Goal: Complete application form

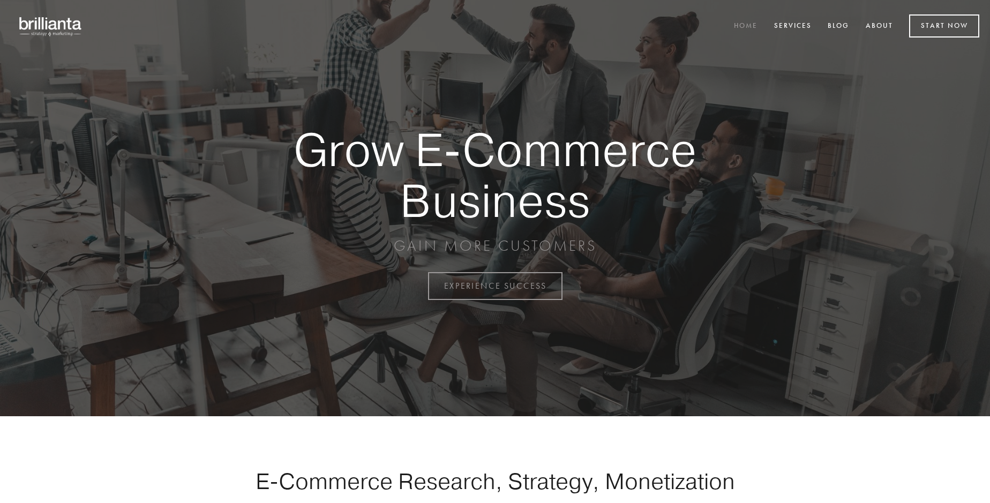
scroll to position [2807, 0]
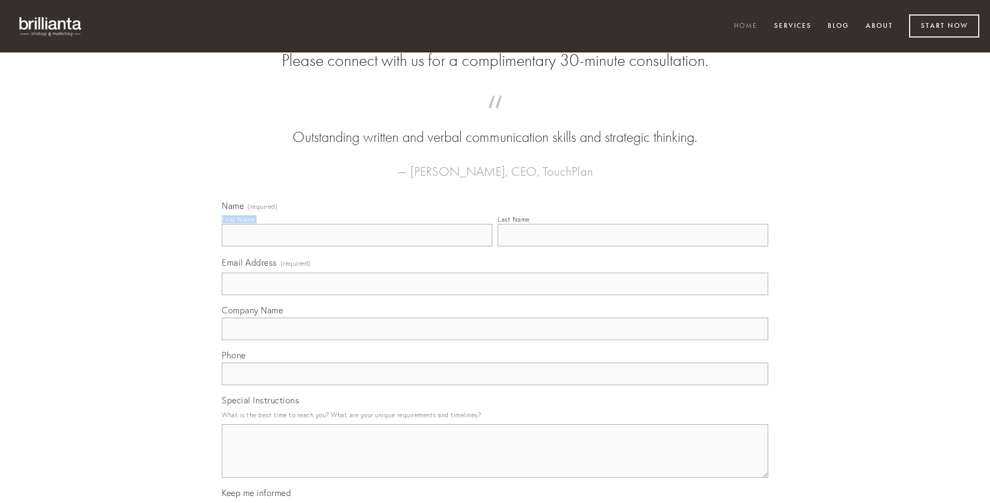
type input "[PERSON_NAME] Hilll DVM"
click at [632, 246] on input "Last Name" at bounding box center [633, 235] width 270 height 22
type input "[PERSON_NAME] Hilll DVM"
click at [495, 295] on input "Email Address (required)" at bounding box center [495, 284] width 546 height 22
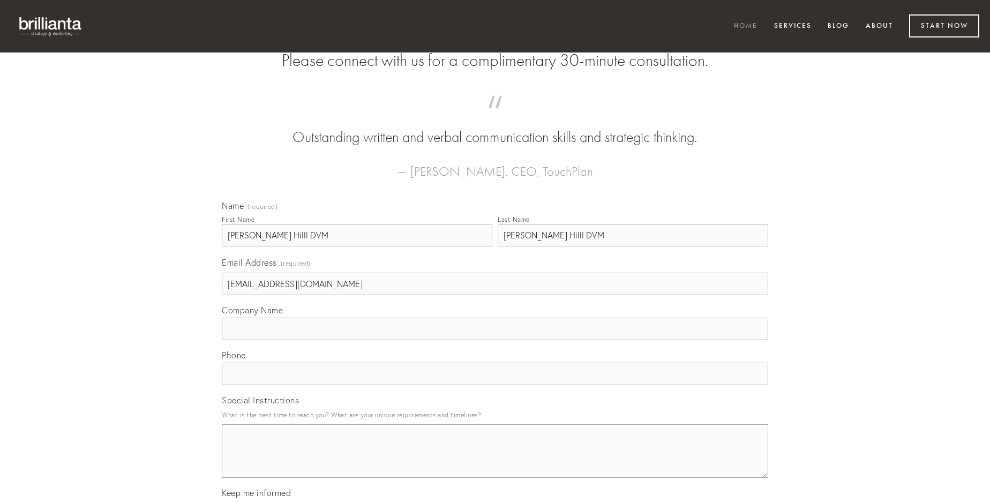
type input "[EMAIL_ADDRESS][DOMAIN_NAME]"
click at [495, 340] on input "Company Name" at bounding box center [495, 329] width 546 height 22
type input "reiciendis"
click at [495, 385] on input "text" at bounding box center [495, 374] width 546 height 22
click at [495, 461] on textarea "Special Instructions" at bounding box center [495, 451] width 546 height 54
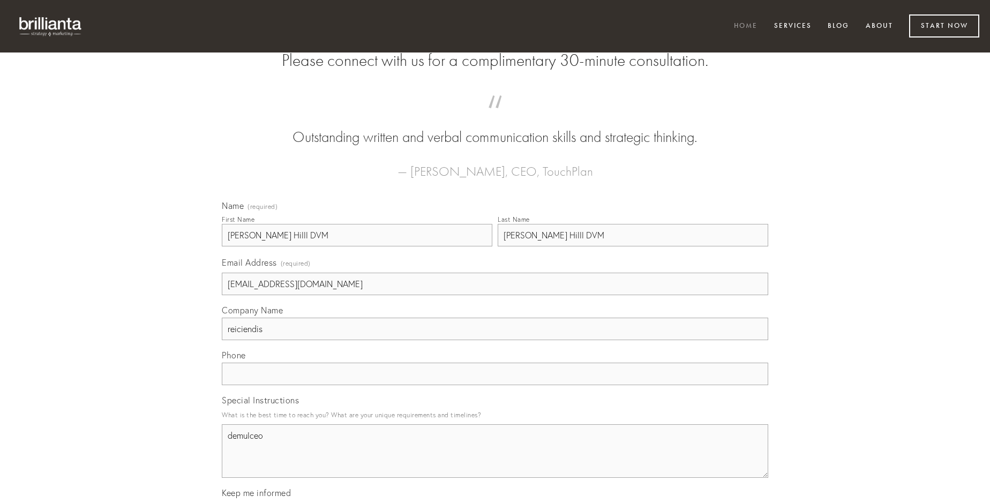
type textarea "demulceo"
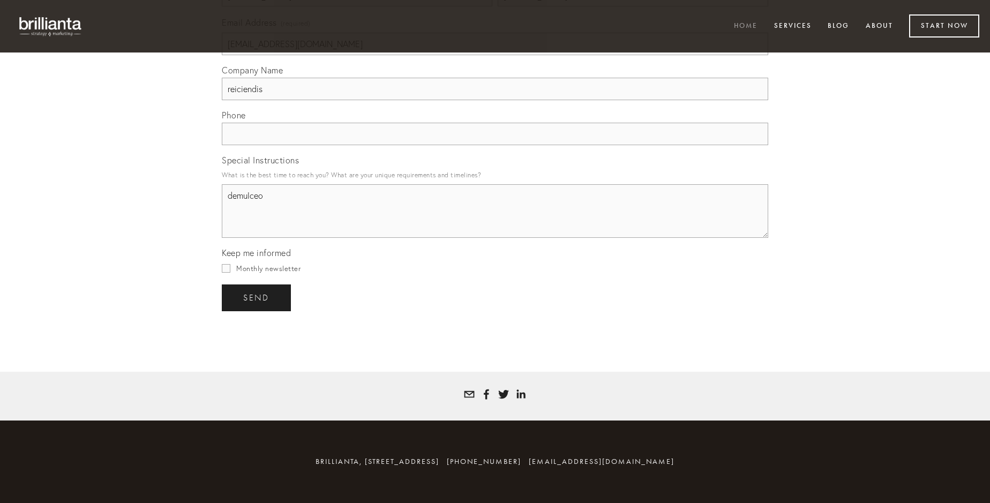
click at [257, 297] on span "send" at bounding box center [256, 298] width 26 height 10
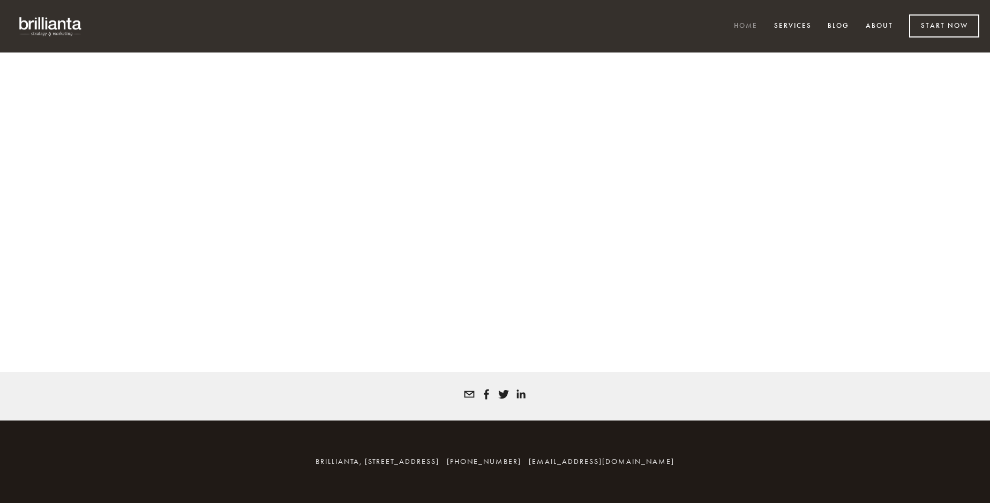
scroll to position [2793, 0]
